Goal: Complete application form

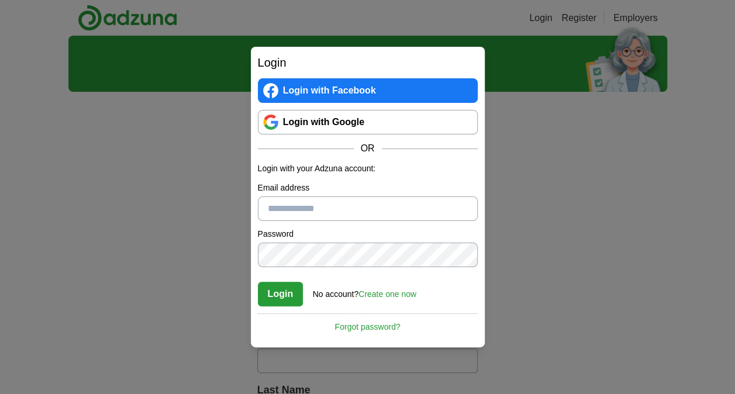
click at [378, 123] on link "Login with Google" at bounding box center [368, 122] width 220 height 25
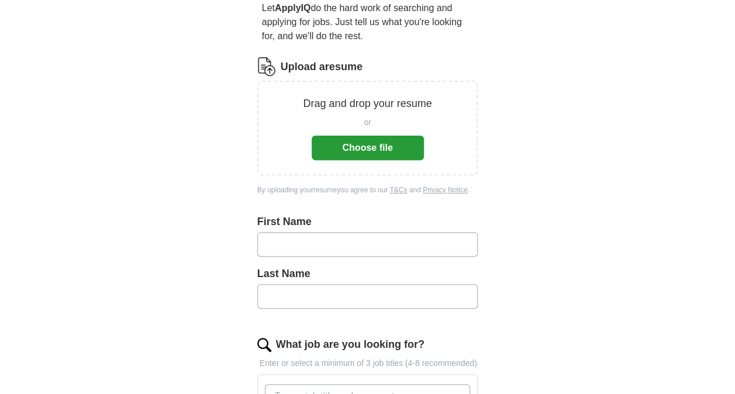
scroll to position [117, 0]
click at [377, 143] on button "Choose file" at bounding box center [368, 147] width 112 height 25
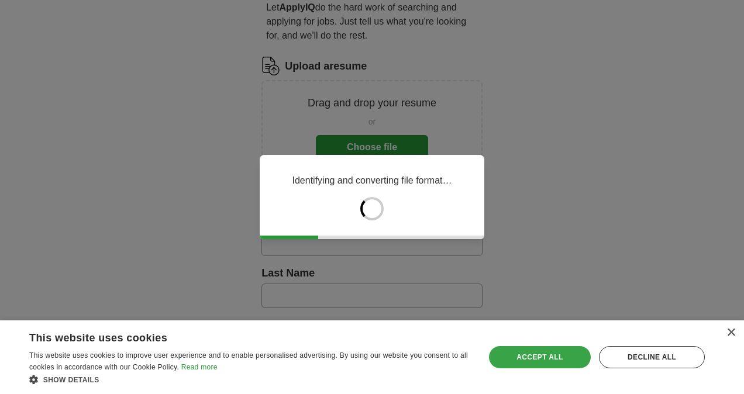
click at [560, 363] on div "Accept all" at bounding box center [540, 357] width 102 height 22
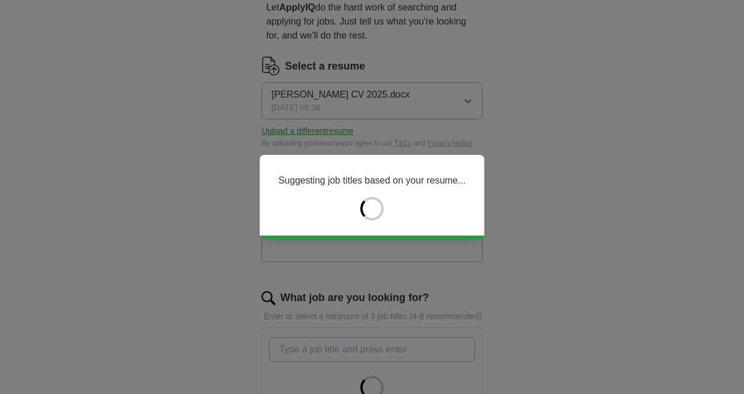
type input "*****"
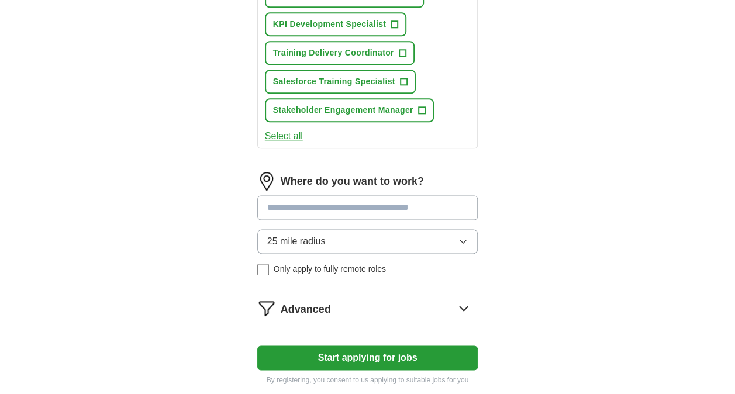
scroll to position [702, 0]
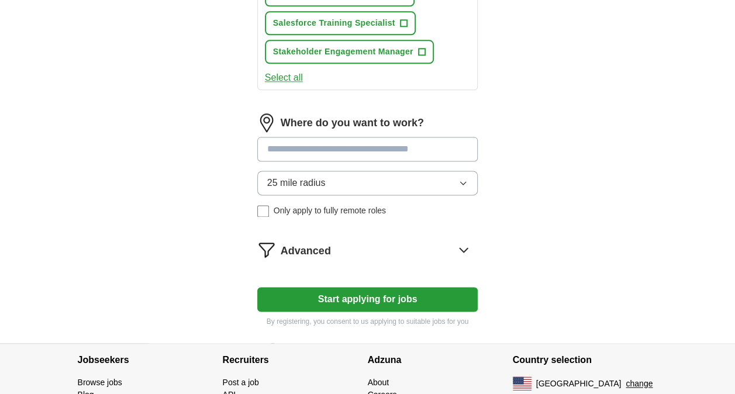
click at [376, 147] on input at bounding box center [367, 149] width 221 height 25
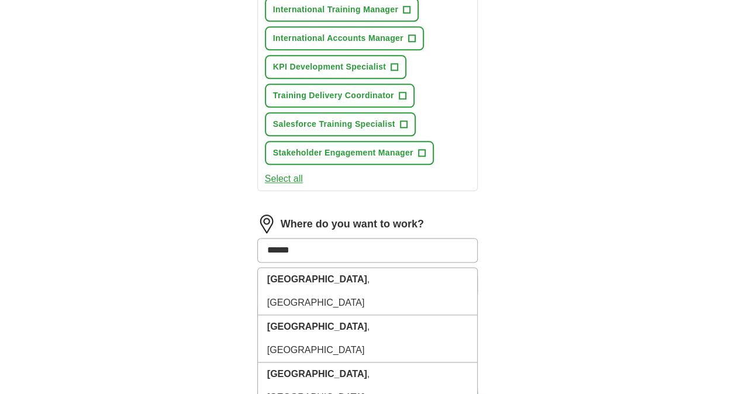
scroll to position [597, 0]
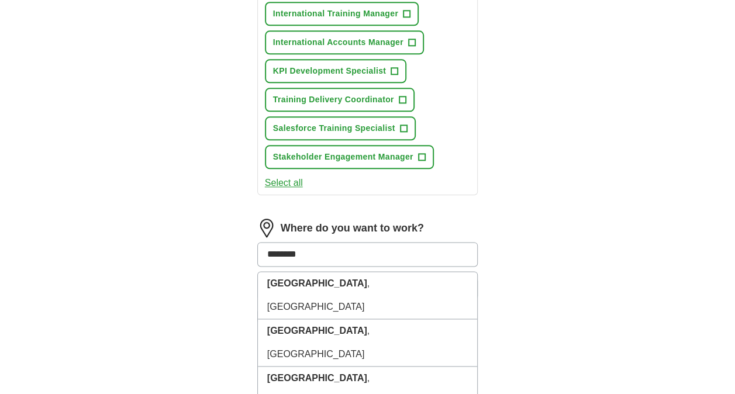
type input "*********"
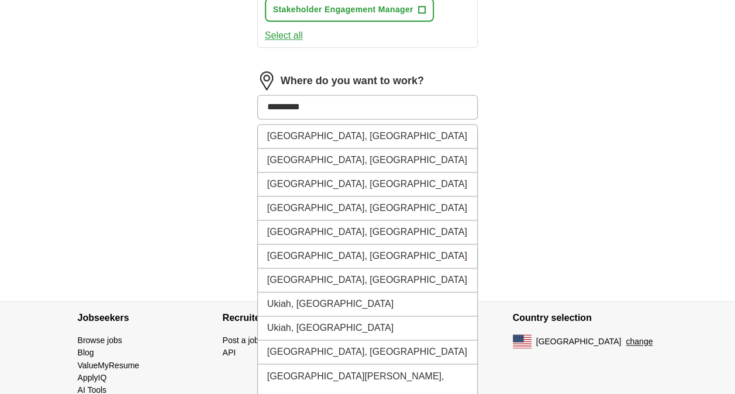
scroll to position [714, 0]
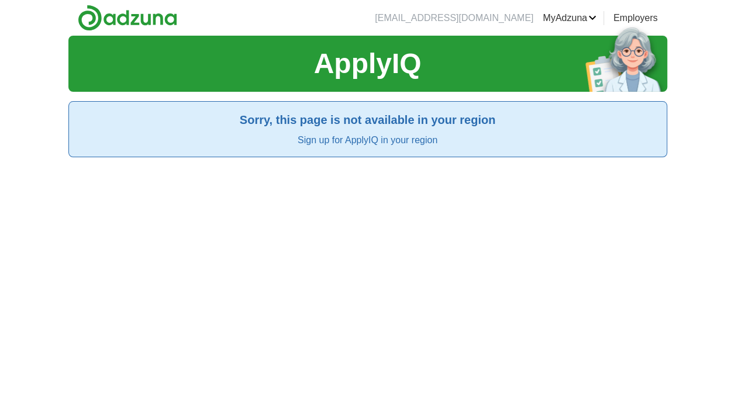
click at [142, 12] on img at bounding box center [127, 18] width 99 height 26
click at [144, 16] on img at bounding box center [127, 18] width 99 height 26
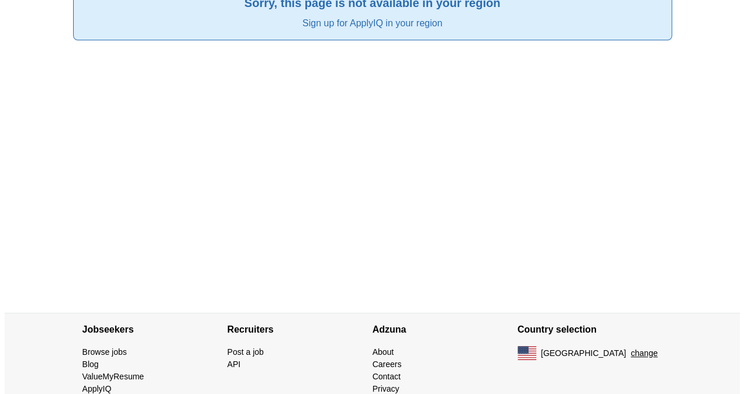
scroll to position [153, 0]
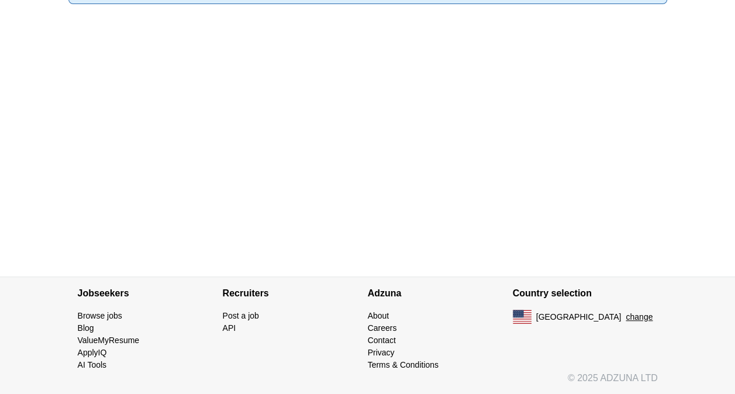
click at [626, 318] on button "change" at bounding box center [639, 317] width 27 height 12
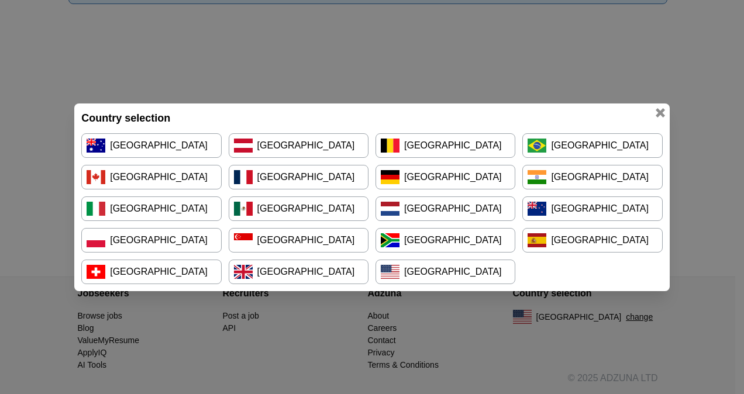
click at [277, 262] on link "[GEOGRAPHIC_DATA]" at bounding box center [299, 272] width 140 height 25
